Goal: Task Accomplishment & Management: Complete application form

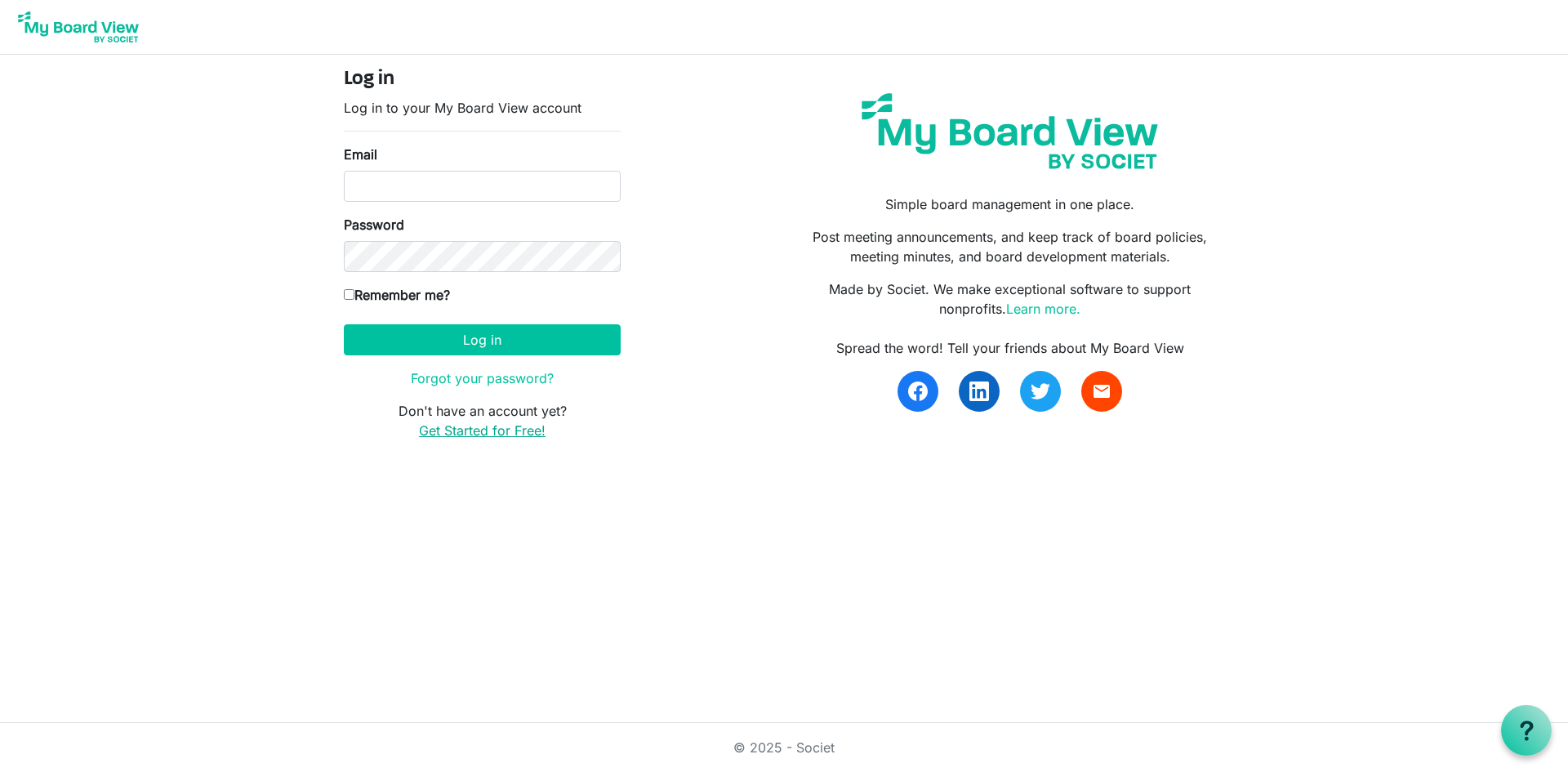
click at [476, 429] on link "Get Started for Free!" at bounding box center [483, 430] width 126 height 16
